Goal: Task Accomplishment & Management: Use online tool/utility

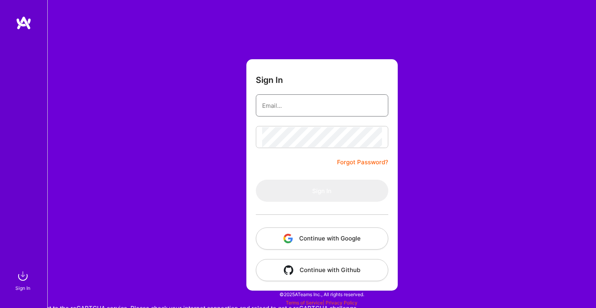
click at [286, 108] on input "email" at bounding box center [322, 105] width 120 height 20
type input "[EMAIL_ADDRESS][DOMAIN_NAME]"
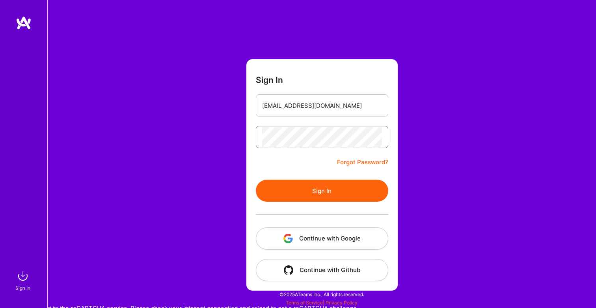
click at [256, 179] on button "Sign In" at bounding box center [322, 190] width 133 height 22
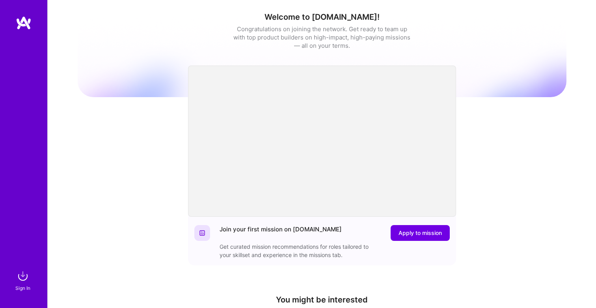
click at [25, 24] on img at bounding box center [24, 23] width 16 height 14
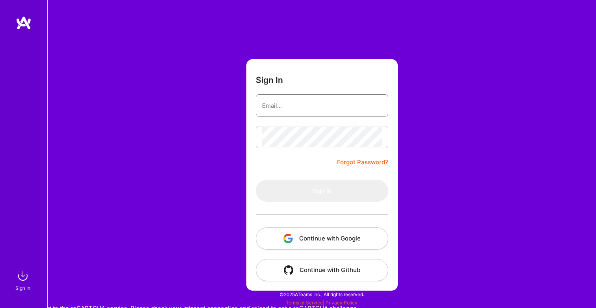
click at [289, 108] on input "email" at bounding box center [322, 105] width 120 height 20
type input "[EMAIL_ADDRESS][DOMAIN_NAME]"
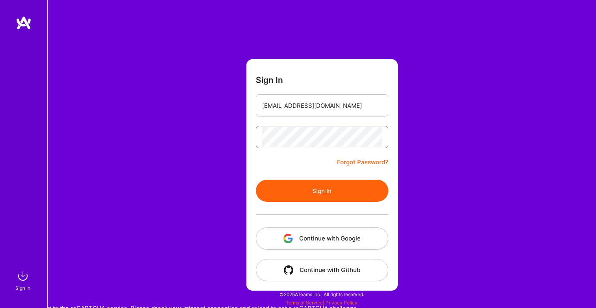
click at [256, 179] on button "Sign In" at bounding box center [322, 190] width 133 height 22
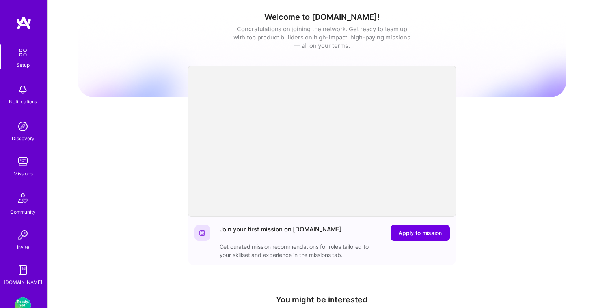
click at [13, 165] on link "Missions" at bounding box center [22, 165] width 49 height 24
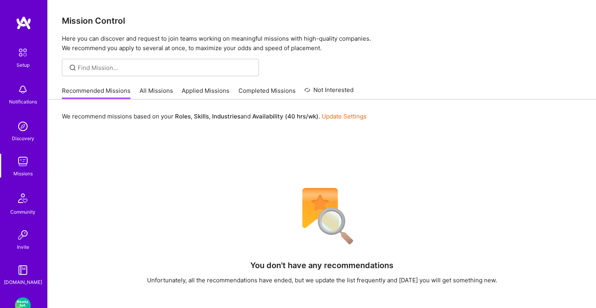
click at [157, 90] on link "All Missions" at bounding box center [157, 92] width 34 height 13
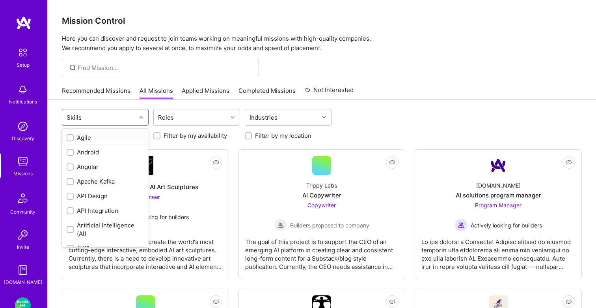
click at [125, 115] on div "Skills" at bounding box center [99, 117] width 74 height 16
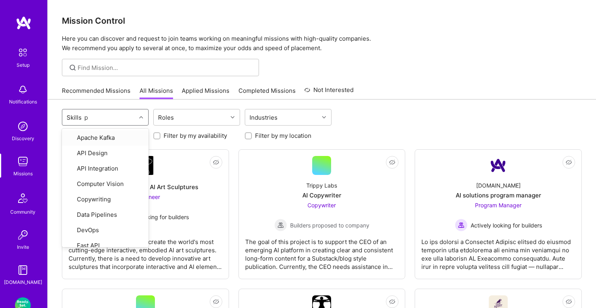
type input "pr"
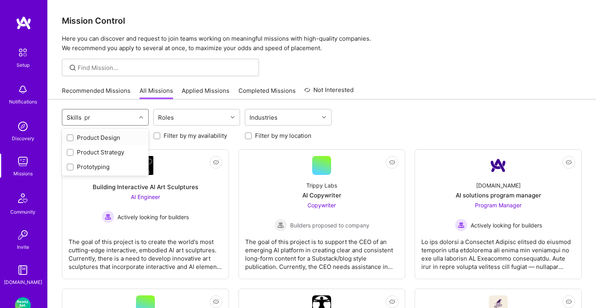
click at [104, 136] on div "Product Design" at bounding box center [105, 137] width 77 height 8
checkbox input "true"
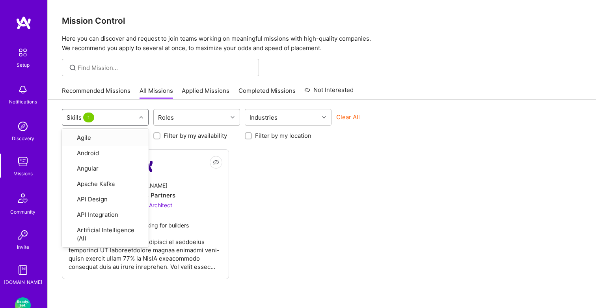
click at [195, 115] on div "Roles" at bounding box center [191, 117] width 74 height 16
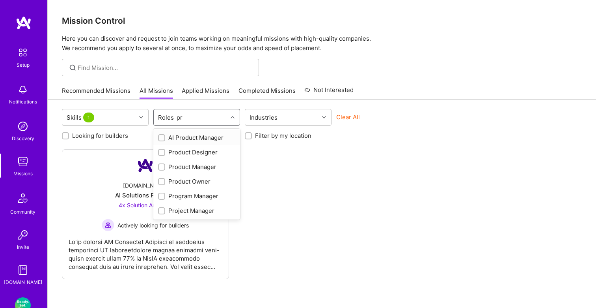
type input "pro"
click at [202, 154] on div "Product Designer" at bounding box center [196, 152] width 77 height 8
checkbox input "true"
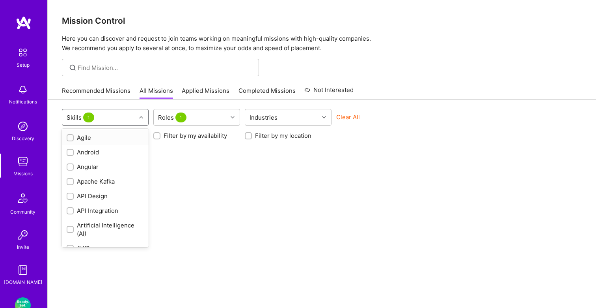
click at [128, 120] on div "Skills 1" at bounding box center [99, 117] width 74 height 16
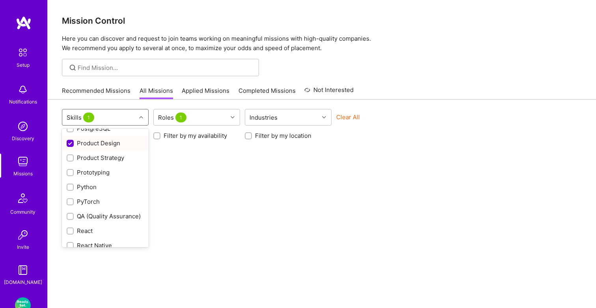
scroll to position [659, 0]
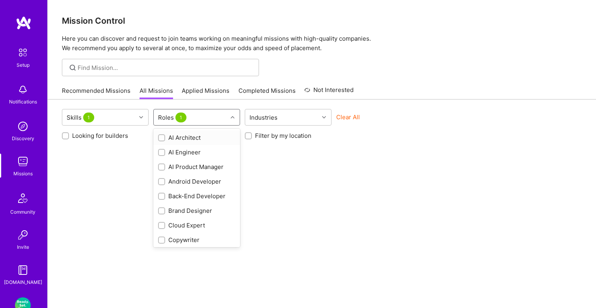
click at [207, 118] on div "Roles 1" at bounding box center [191, 117] width 74 height 16
checkbox input "false"
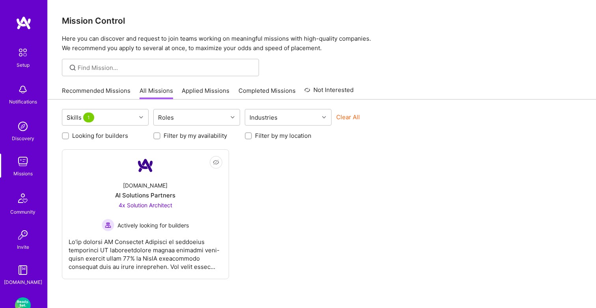
click at [305, 213] on div "Not Interested A.Team AI Solutions Partners 4x Solution Architect Actively look…" at bounding box center [322, 214] width 520 height 130
click at [163, 246] on div at bounding box center [146, 250] width 154 height 39
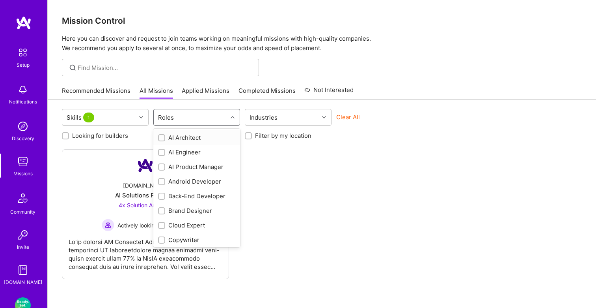
click at [193, 116] on div "Roles" at bounding box center [191, 117] width 74 height 16
type input "pro"
click at [189, 150] on div "Product Designer" at bounding box center [196, 152] width 77 height 8
checkbox input "true"
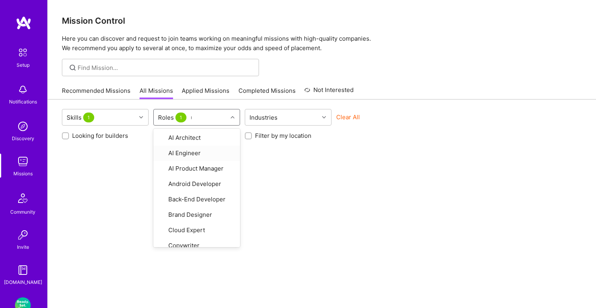
type input "ux"
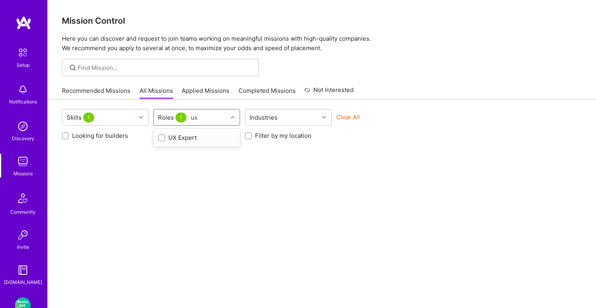
click at [177, 134] on div "UX Expert" at bounding box center [196, 137] width 77 height 8
checkbox input "true"
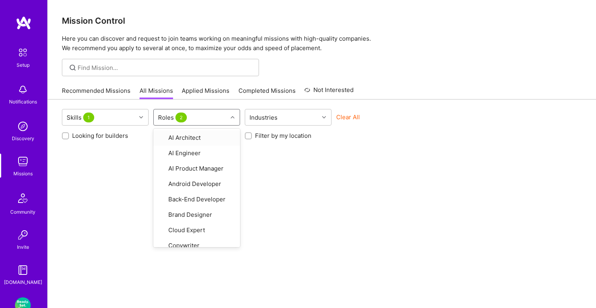
click at [101, 136] on label "Looking for builders" at bounding box center [100, 135] width 56 height 8
click at [69, 136] on input "Looking for builders" at bounding box center [66, 136] width 6 height 6
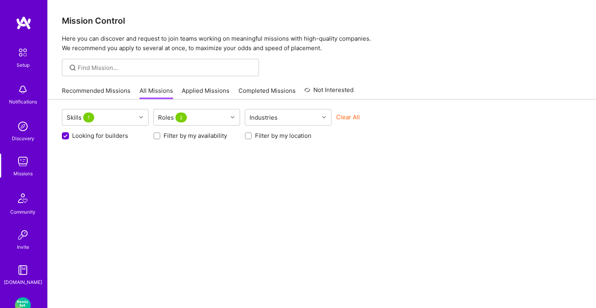
click at [101, 136] on label "Looking for builders" at bounding box center [100, 135] width 56 height 8
click at [70, 136] on input "Looking for builders" at bounding box center [66, 136] width 7 height 7
checkbox input "false"
click at [398, 124] on div "Clear All" at bounding box center [379, 120] width 87 height 15
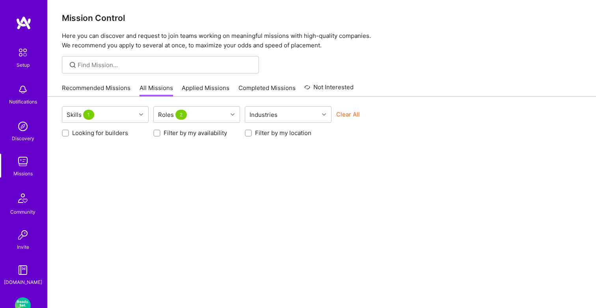
scroll to position [0, 0]
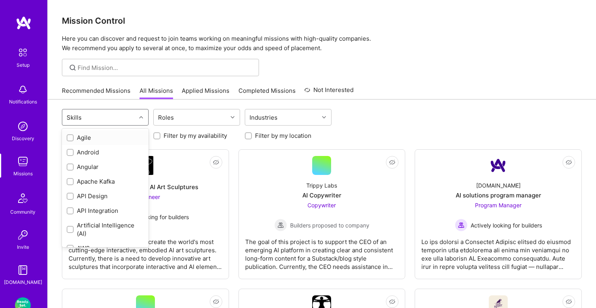
click at [130, 116] on div "Skills" at bounding box center [99, 117] width 74 height 16
type input "ux"
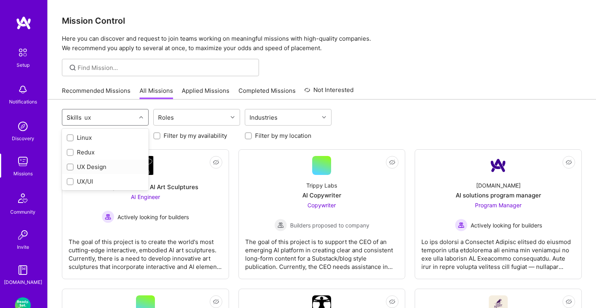
click at [95, 166] on div "UX Design" at bounding box center [105, 166] width 77 height 8
checkbox input "true"
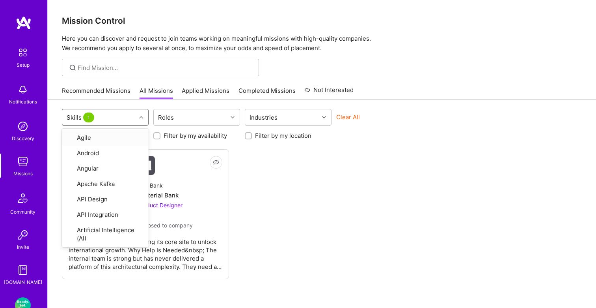
click at [248, 187] on div "Not Interested Material Bank Team for Material Bank UX Expert, Product Designer…" at bounding box center [322, 214] width 520 height 130
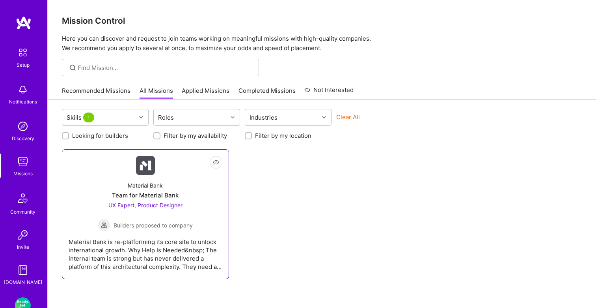
click at [186, 206] on div "UX Expert, Product Designer Builders proposed to company" at bounding box center [145, 216] width 95 height 30
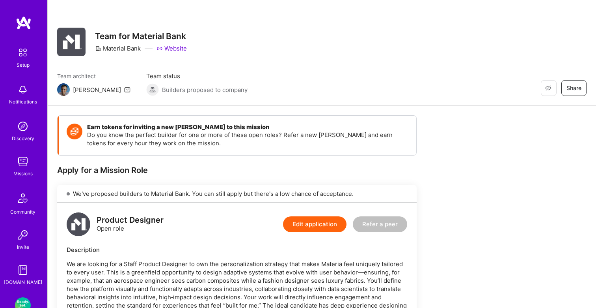
click at [21, 168] on img at bounding box center [23, 161] width 16 height 16
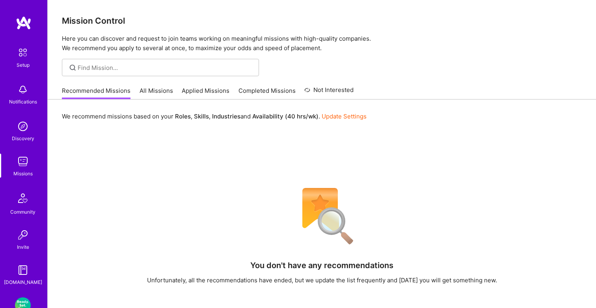
click at [173, 205] on div "You don't have any recommendations Unfortunately, all the recommendations have …" at bounding box center [322, 306] width 520 height 246
